Goal: Book appointment/travel/reservation

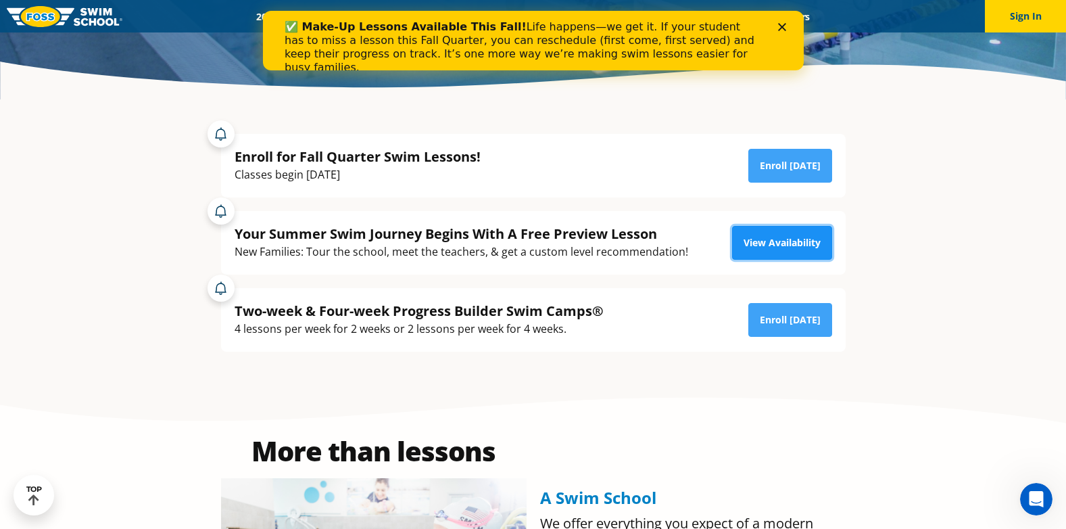
click at [755, 247] on link "View Availability" at bounding box center [782, 243] width 100 height 34
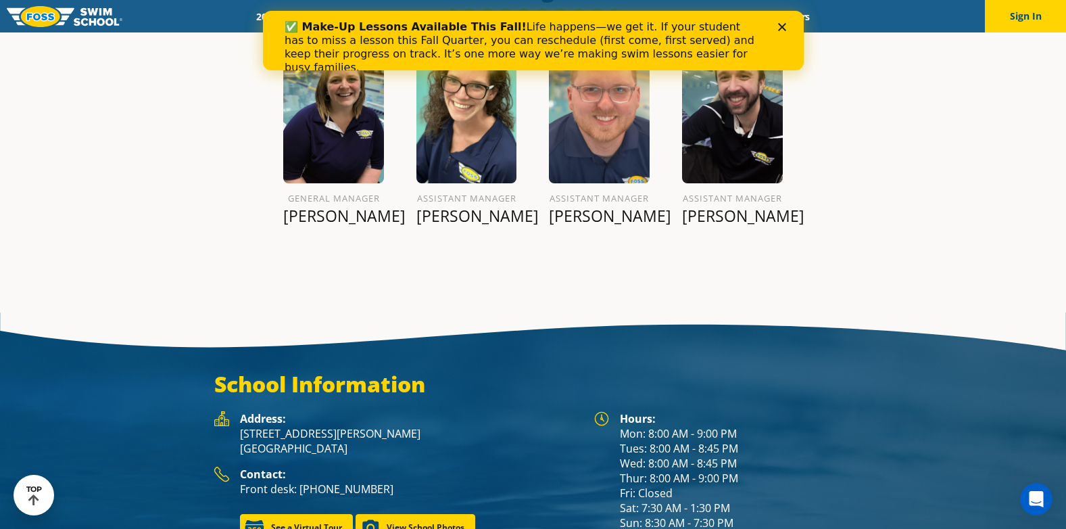
scroll to position [1641, 0]
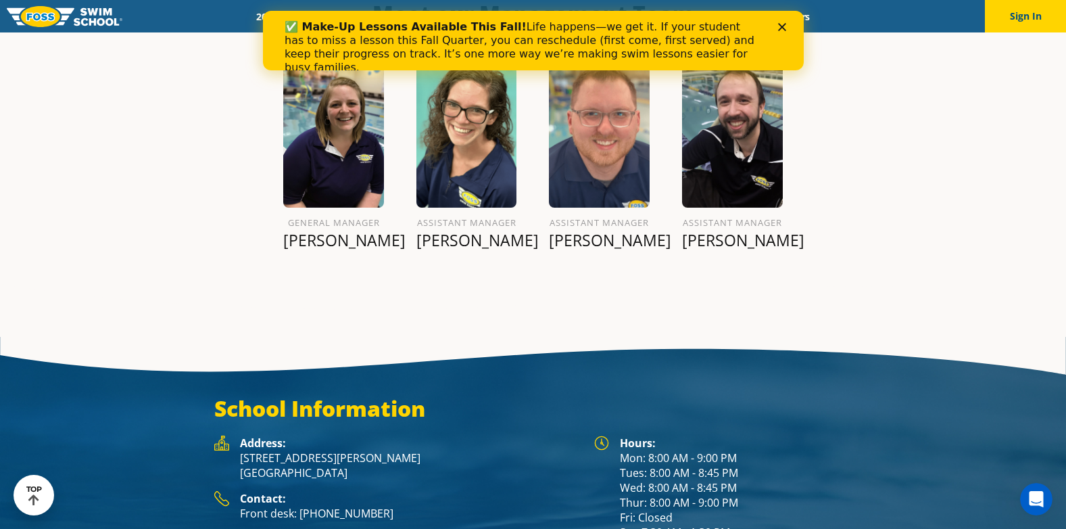
click at [785, 23] on div "Close" at bounding box center [784, 27] width 14 height 8
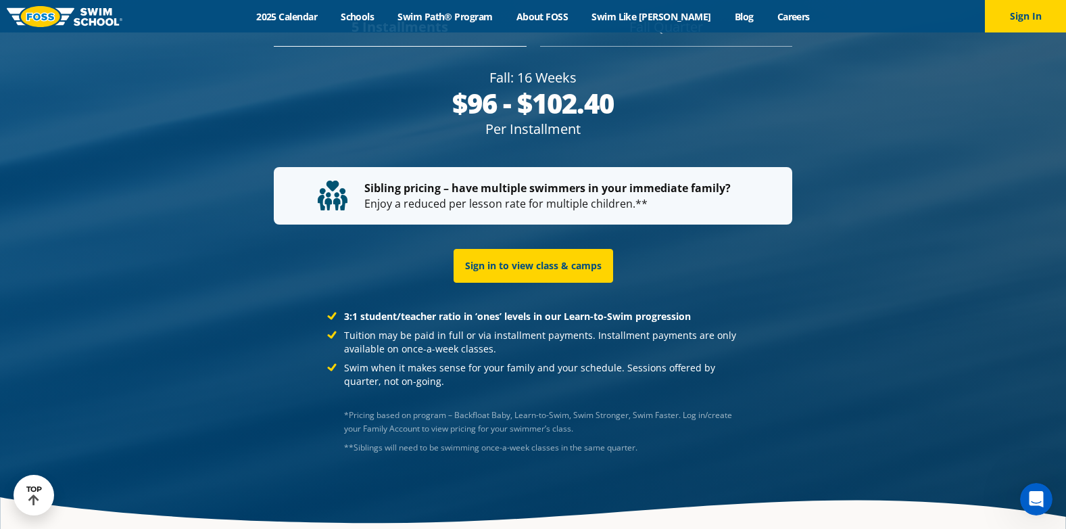
scroll to position [2722, 0]
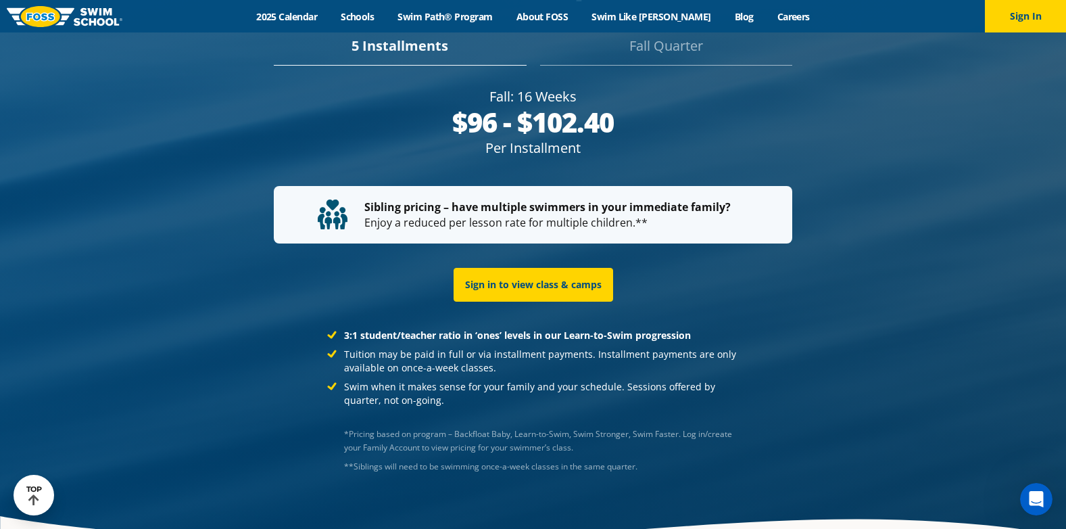
click at [504, 199] on strong "Sibling pricing – have multiple swimmers in your immediate family?" at bounding box center [547, 206] width 366 height 15
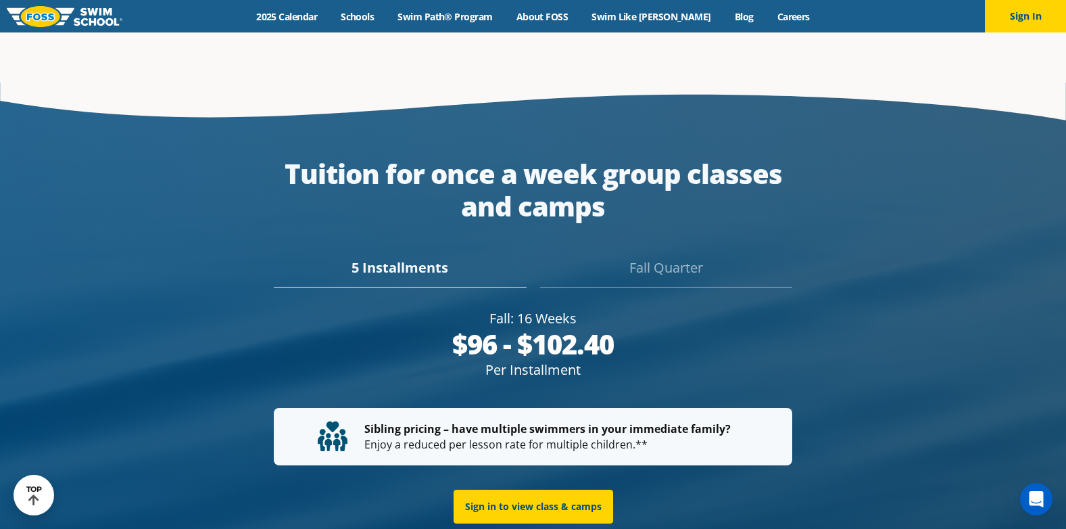
scroll to position [2520, 0]
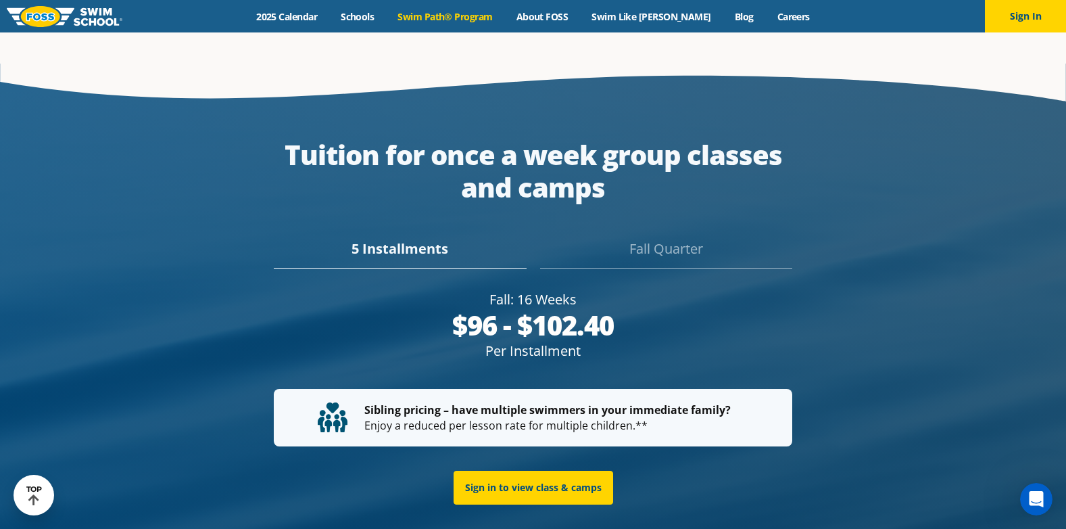
click at [456, 16] on link "Swim Path® Program" at bounding box center [445, 16] width 118 height 13
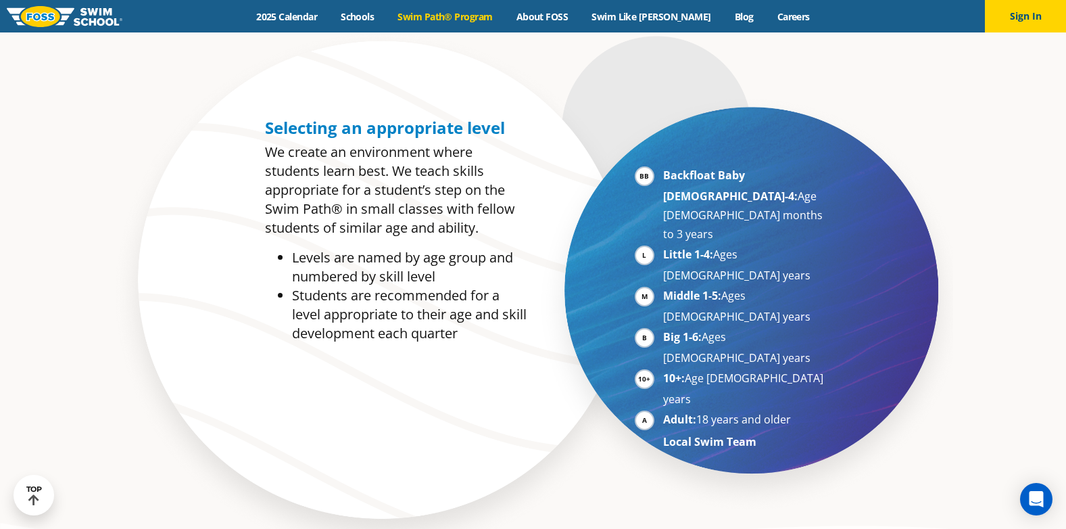
scroll to position [676, 0]
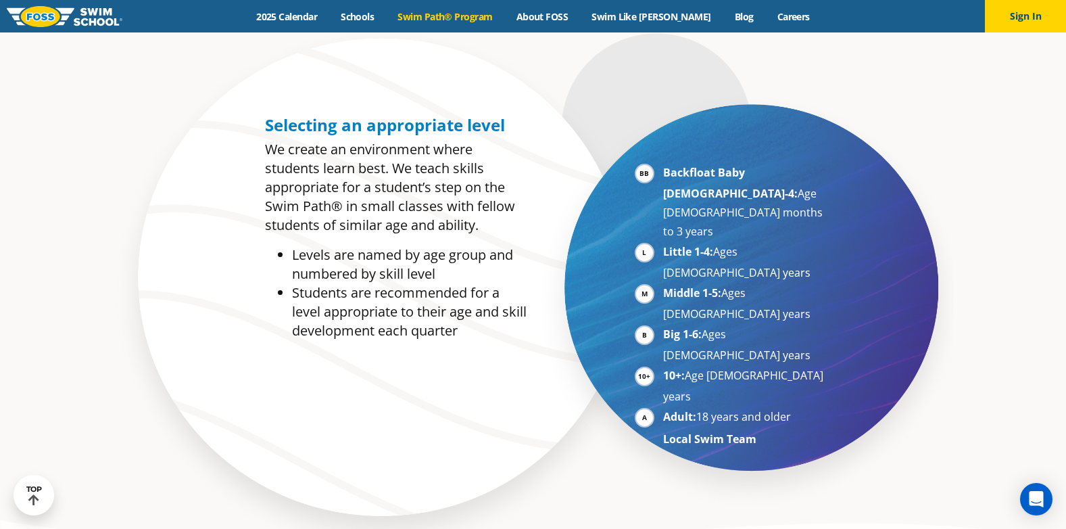
click at [663, 169] on li "Backfloat Baby 1-4: Age 6 months to 3 years" at bounding box center [746, 202] width 166 height 78
